Goal: Find specific page/section: Find specific page/section

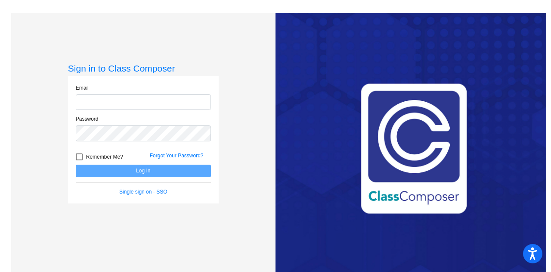
type input "[EMAIL_ADDRESS][PERSON_NAME][DOMAIN_NAME]"
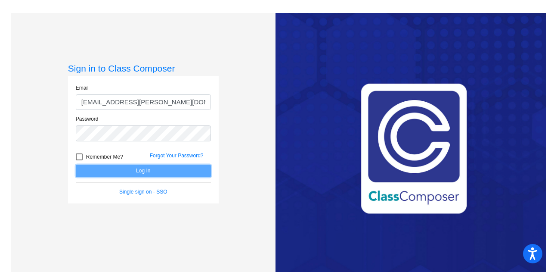
click at [157, 173] on button "Log In" at bounding box center [143, 171] width 135 height 12
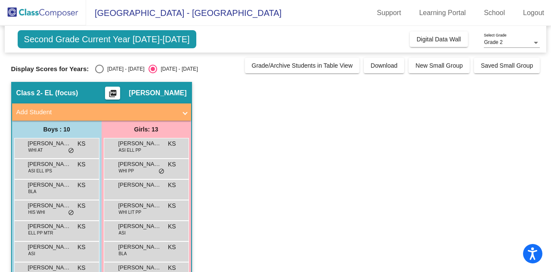
click at [438, 28] on div "Second Grade Current Year [DATE]-[DATE] Add, Move, or Retain Students Off On In…" at bounding box center [276, 39] width 542 height 27
click at [445, 38] on span "Digital Data Wall" at bounding box center [439, 39] width 44 height 7
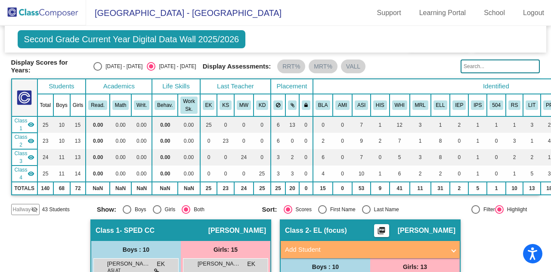
scroll to position [28, 0]
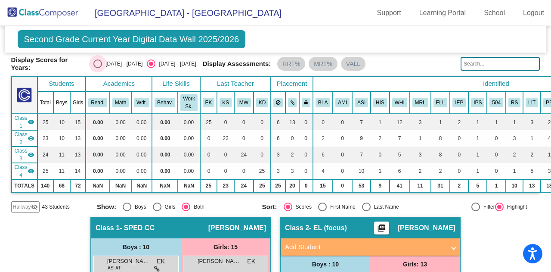
click at [118, 63] on div "[DATE] - [DATE]" at bounding box center [122, 64] width 40 height 8
click at [98, 68] on input "[DATE] - [DATE]" at bounding box center [97, 68] width 0 height 0
radio input "true"
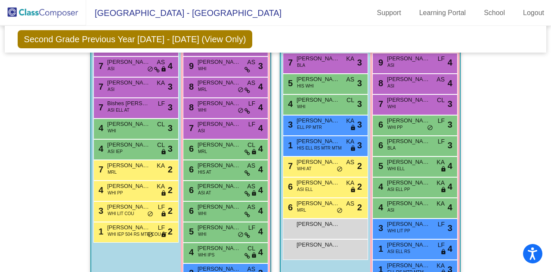
scroll to position [243, 0]
